Goal: Find specific page/section

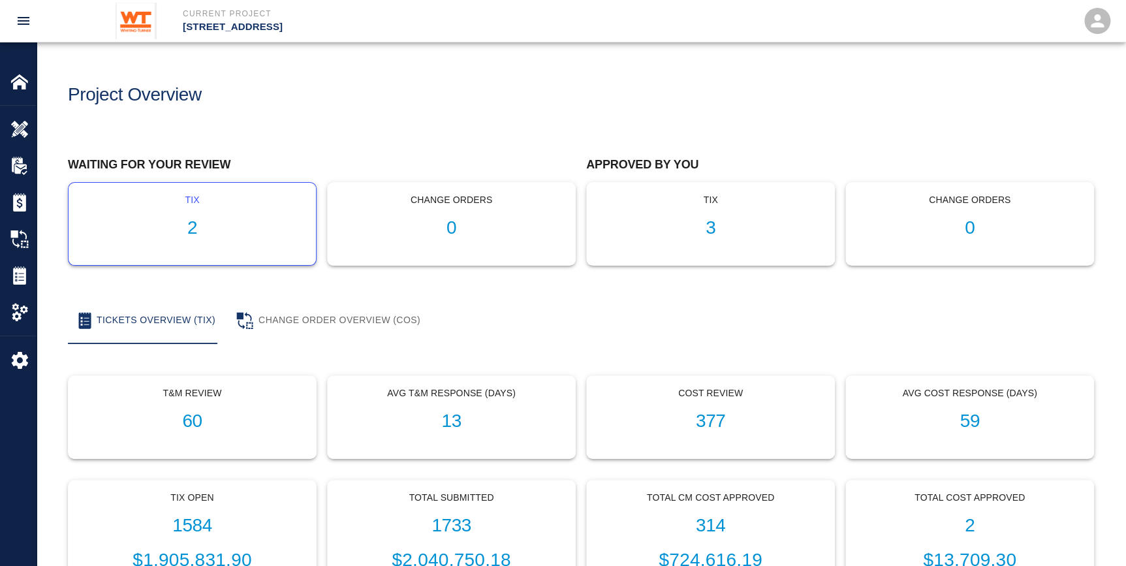
click at [217, 222] on h1 "2" at bounding box center [192, 228] width 227 height 22
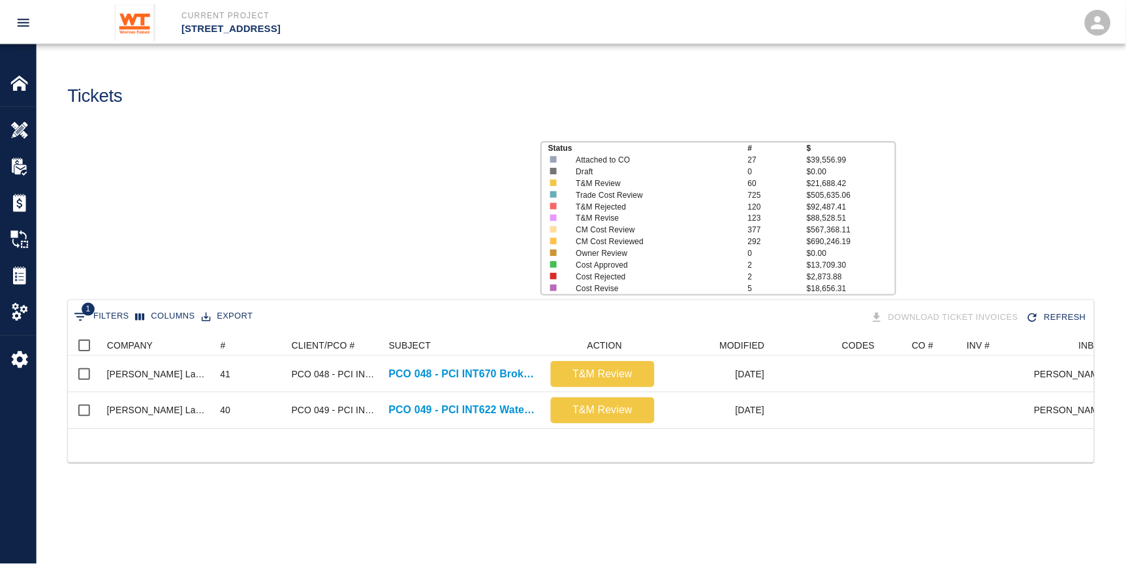
scroll to position [94, 1024]
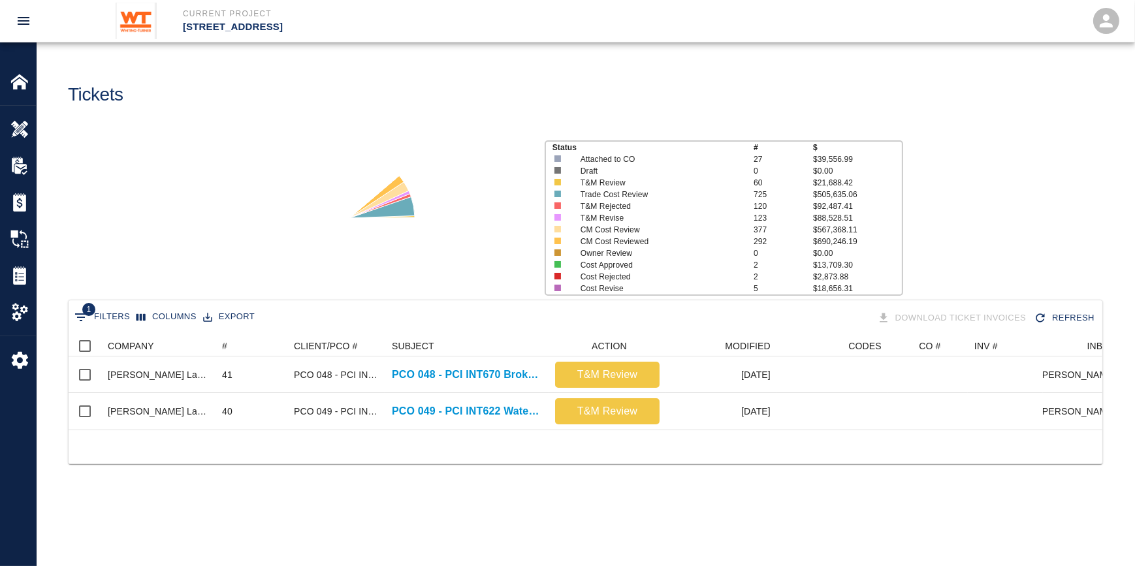
click at [214, 222] on div "Status # $ Attached to CO 27 $39,556.99 Draft 0 $0.00 T&M Review 60 $21,688.42 …" at bounding box center [580, 213] width 1108 height 174
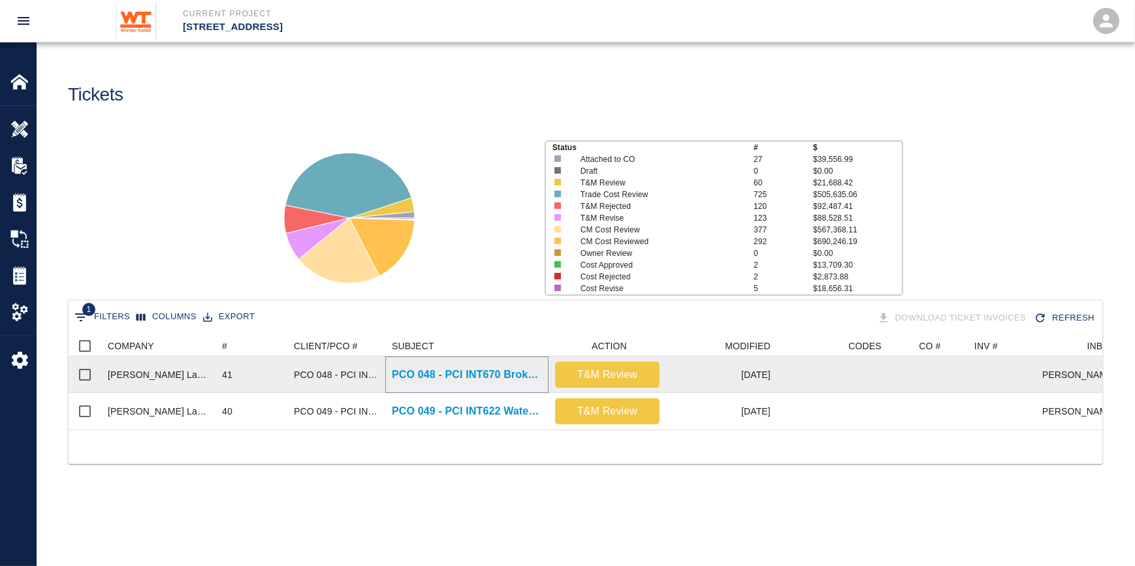
click at [423, 374] on p "PCO 048 - PCI INT670 Broken Pavers by other trades Part 2" at bounding box center [467, 375] width 150 height 16
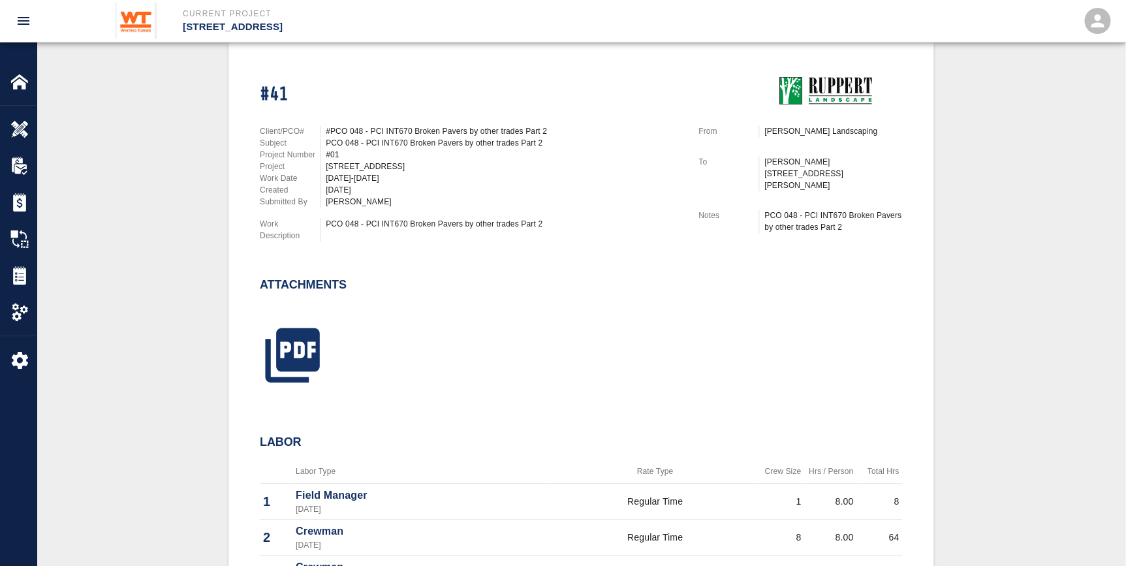
scroll to position [356, 0]
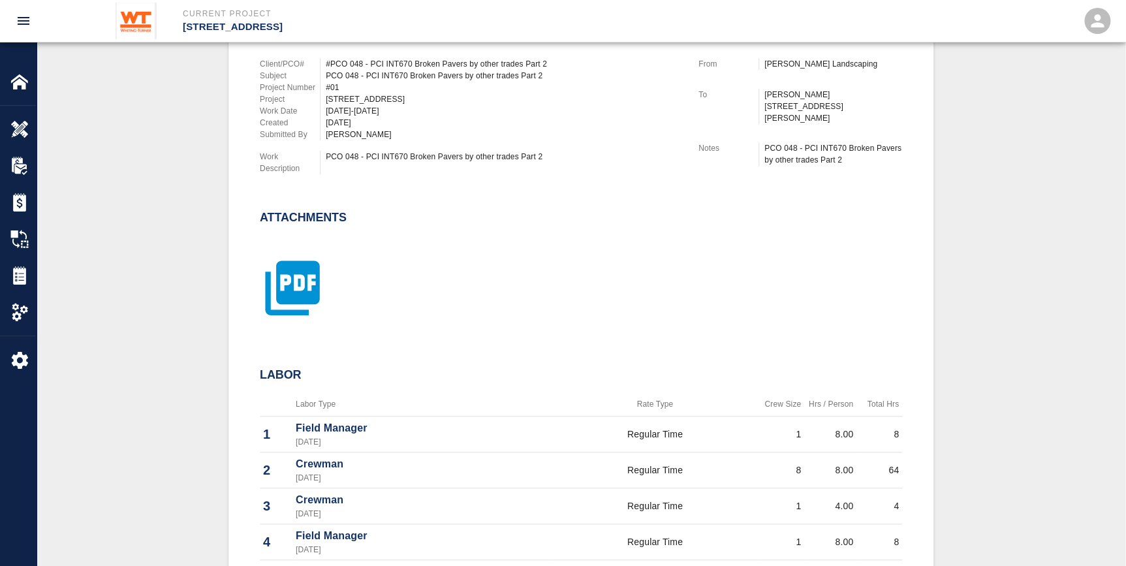
click at [279, 274] on icon "button" at bounding box center [292, 288] width 54 height 54
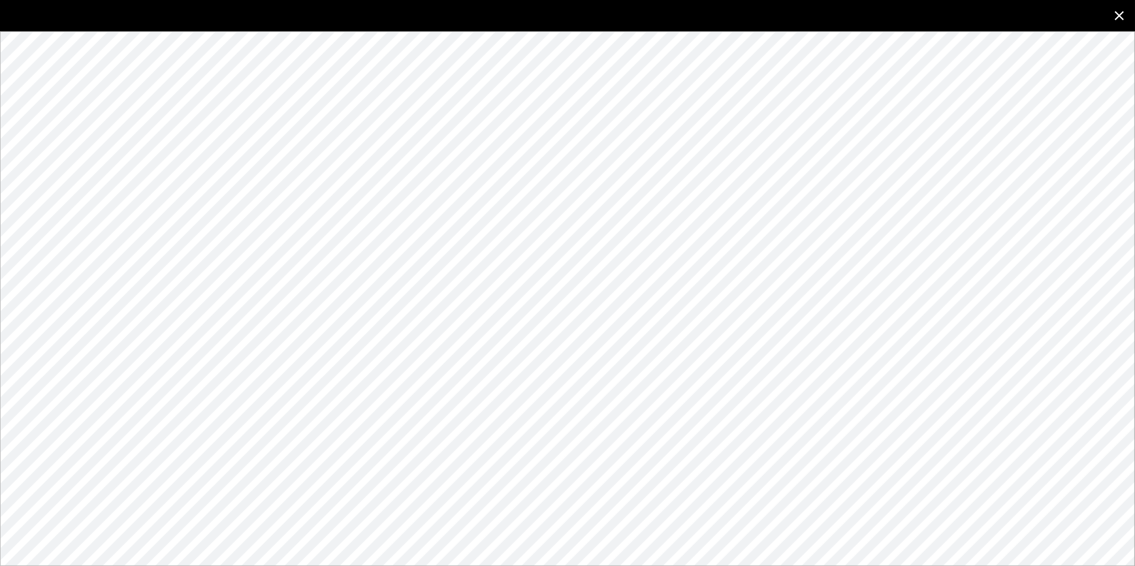
click at [1114, 16] on icon "close" at bounding box center [1119, 16] width 16 height 16
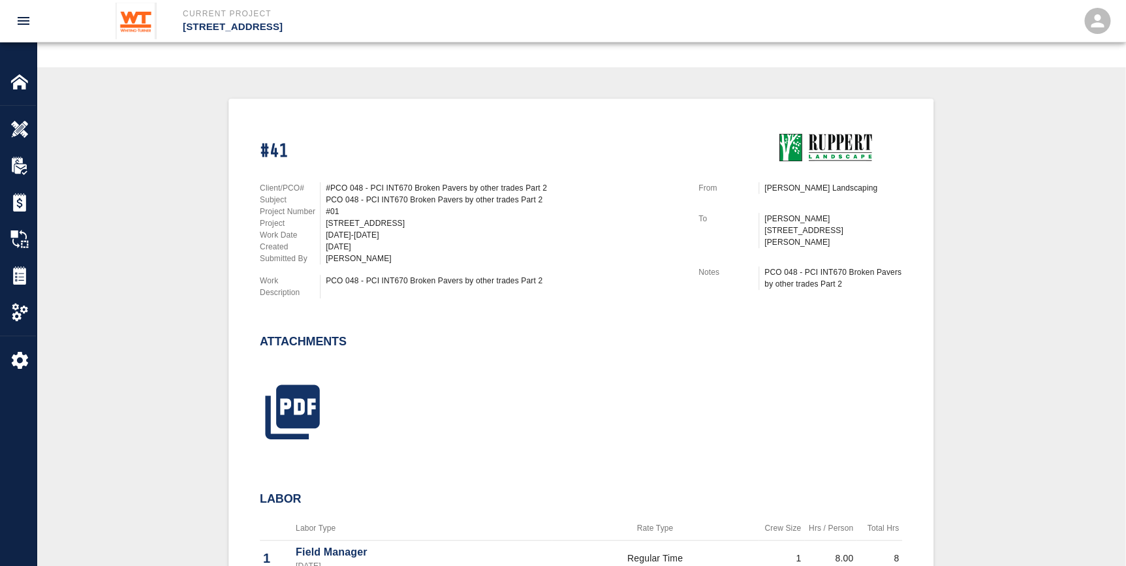
scroll to position [237, 0]
